Goal: Navigation & Orientation: Find specific page/section

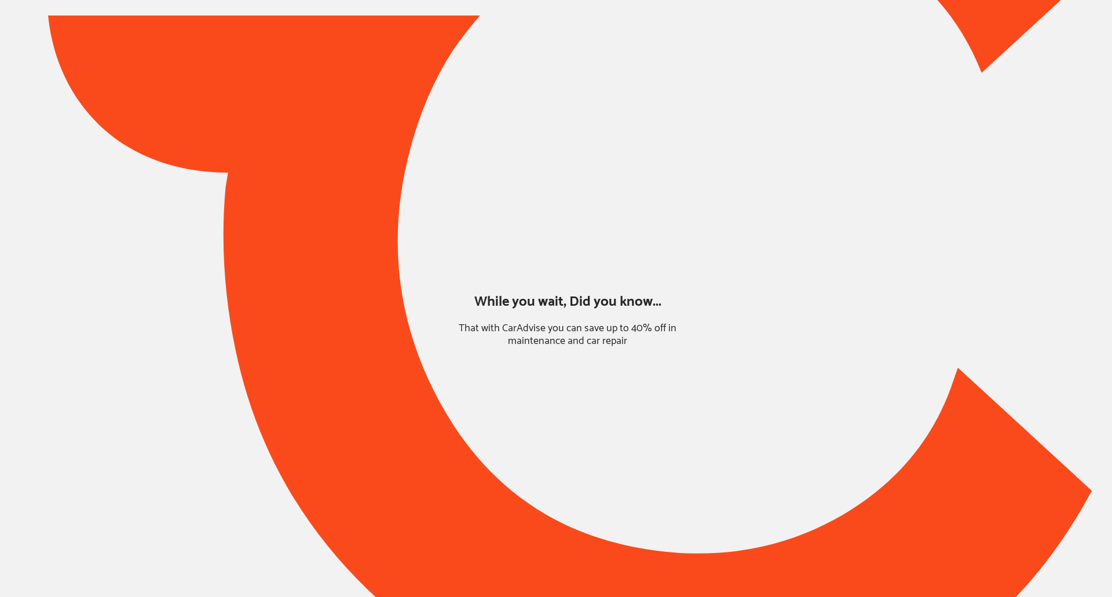
type input "*****"
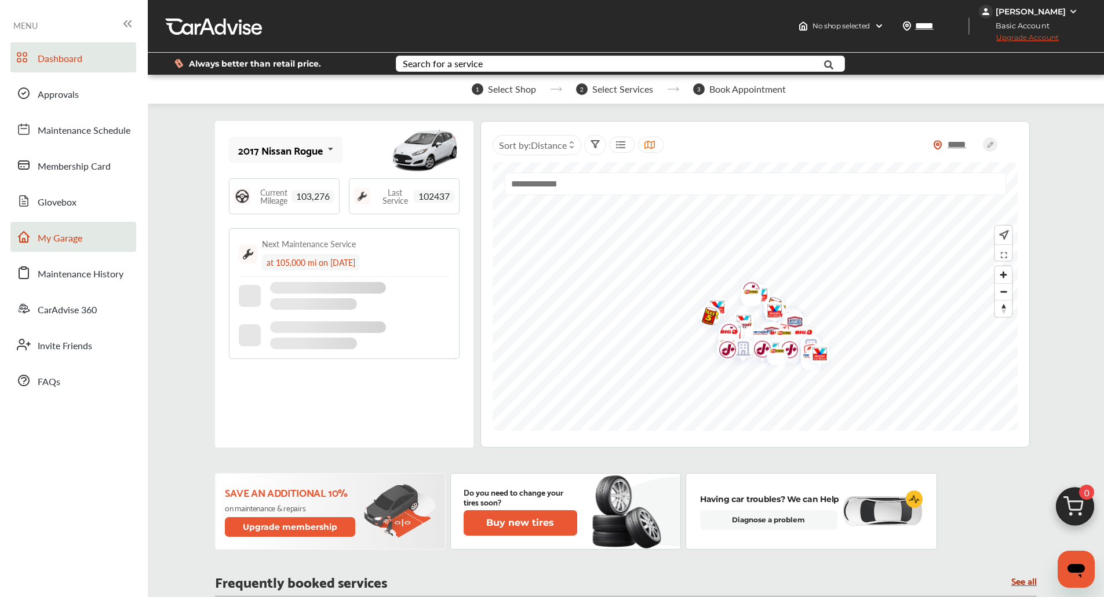
click at [48, 236] on span "My Garage" at bounding box center [60, 238] width 45 height 15
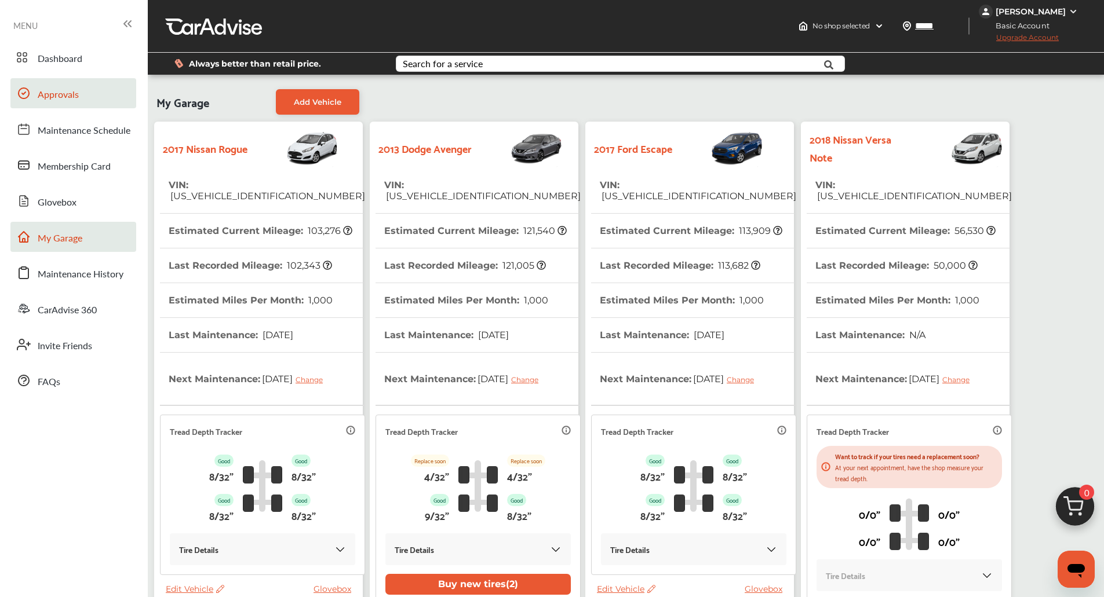
click at [31, 93] on span at bounding box center [23, 93] width 19 height 19
